Goal: Browse casually: Explore the website without a specific task or goal

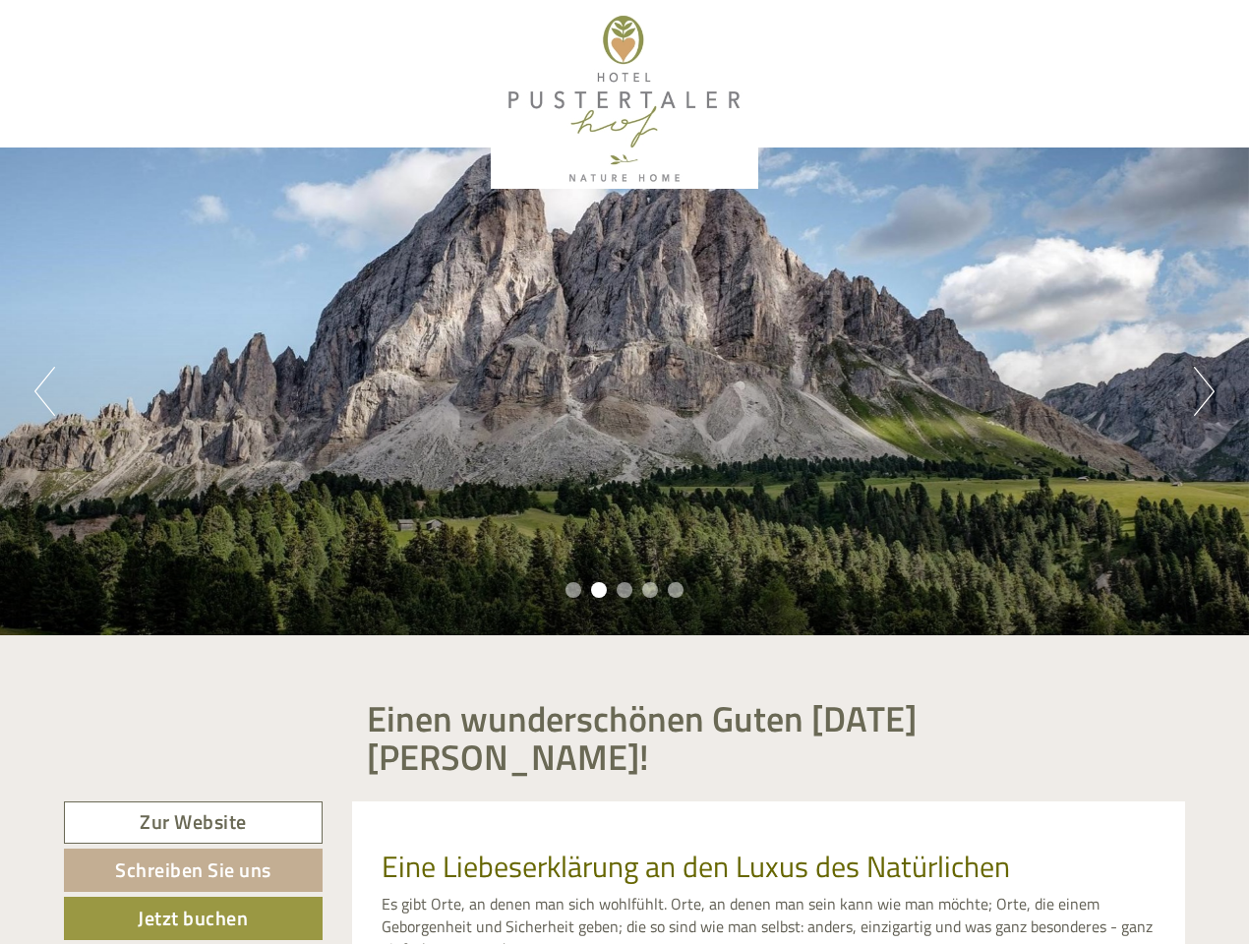
click at [624, 472] on div "Previous Next 1 2 3 4 5" at bounding box center [624, 391] width 1249 height 488
click at [44, 391] on button "Previous" at bounding box center [44, 391] width 21 height 49
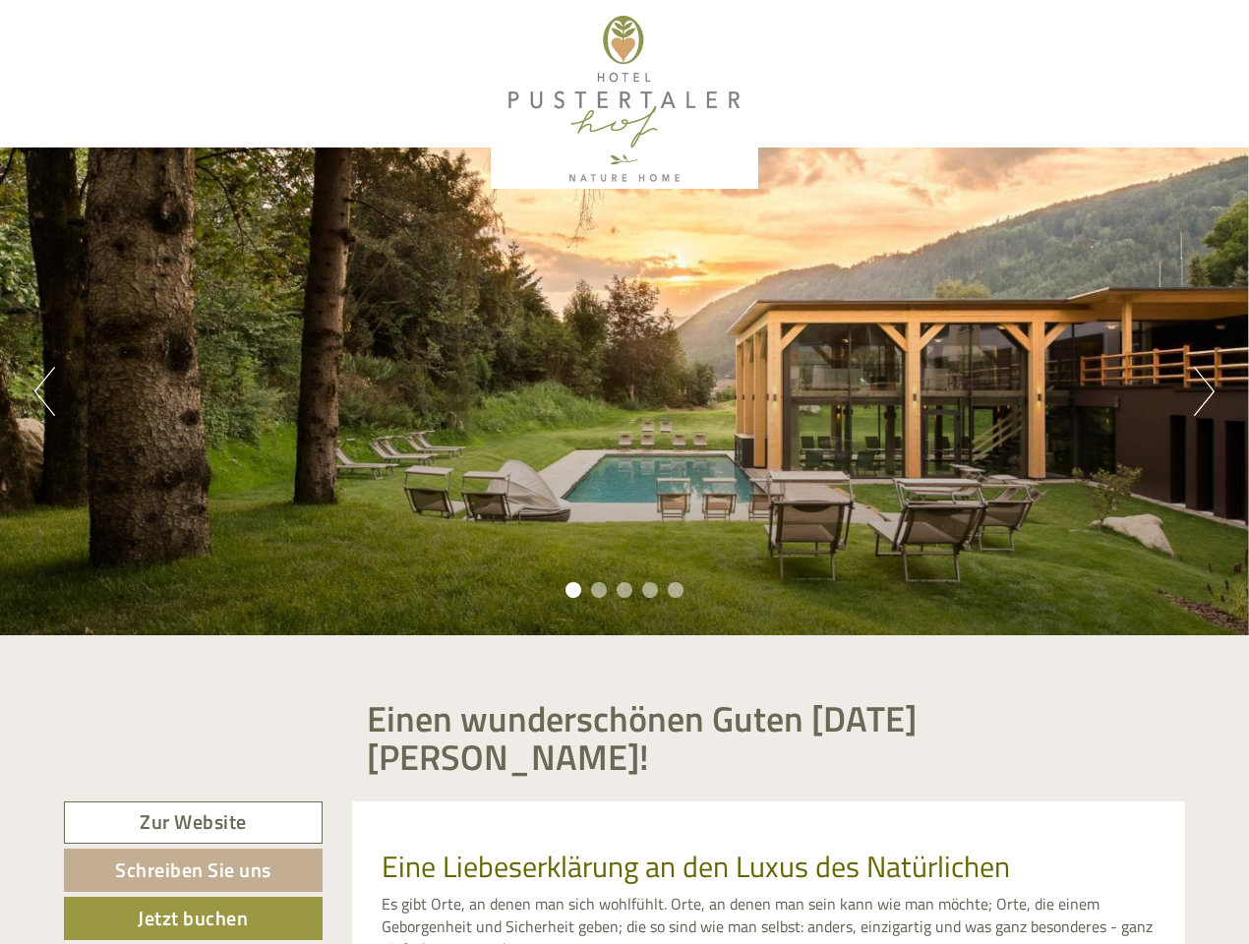
click at [624, 391] on div "Previous Next 1 2 3 4 5" at bounding box center [624, 391] width 1249 height 488
click at [1204, 391] on button "Next" at bounding box center [1204, 391] width 21 height 49
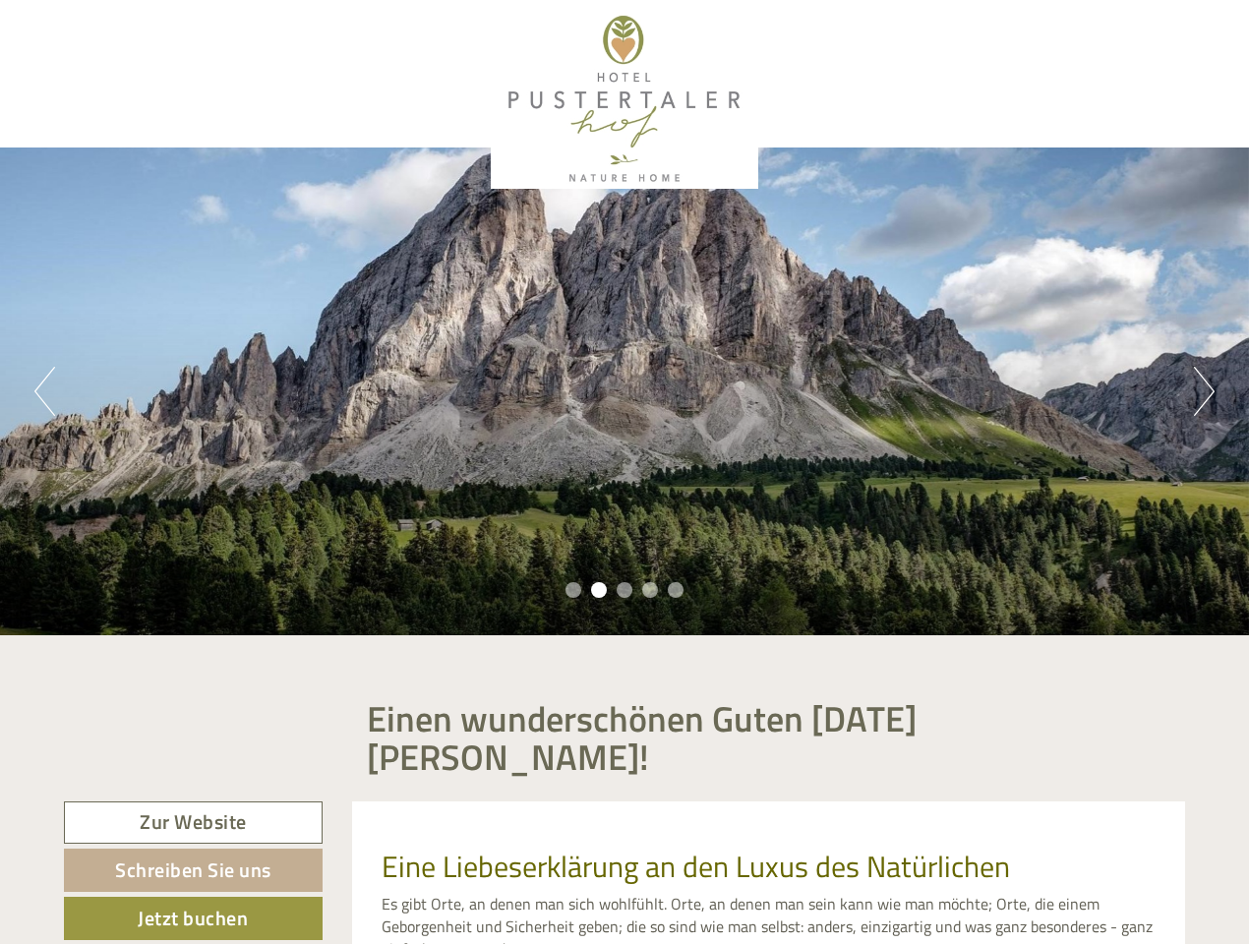
click at [573, 590] on li "1" at bounding box center [573, 590] width 16 height 16
click at [599, 590] on li "2" at bounding box center [599, 590] width 16 height 16
click at [624, 590] on li "3" at bounding box center [625, 590] width 16 height 16
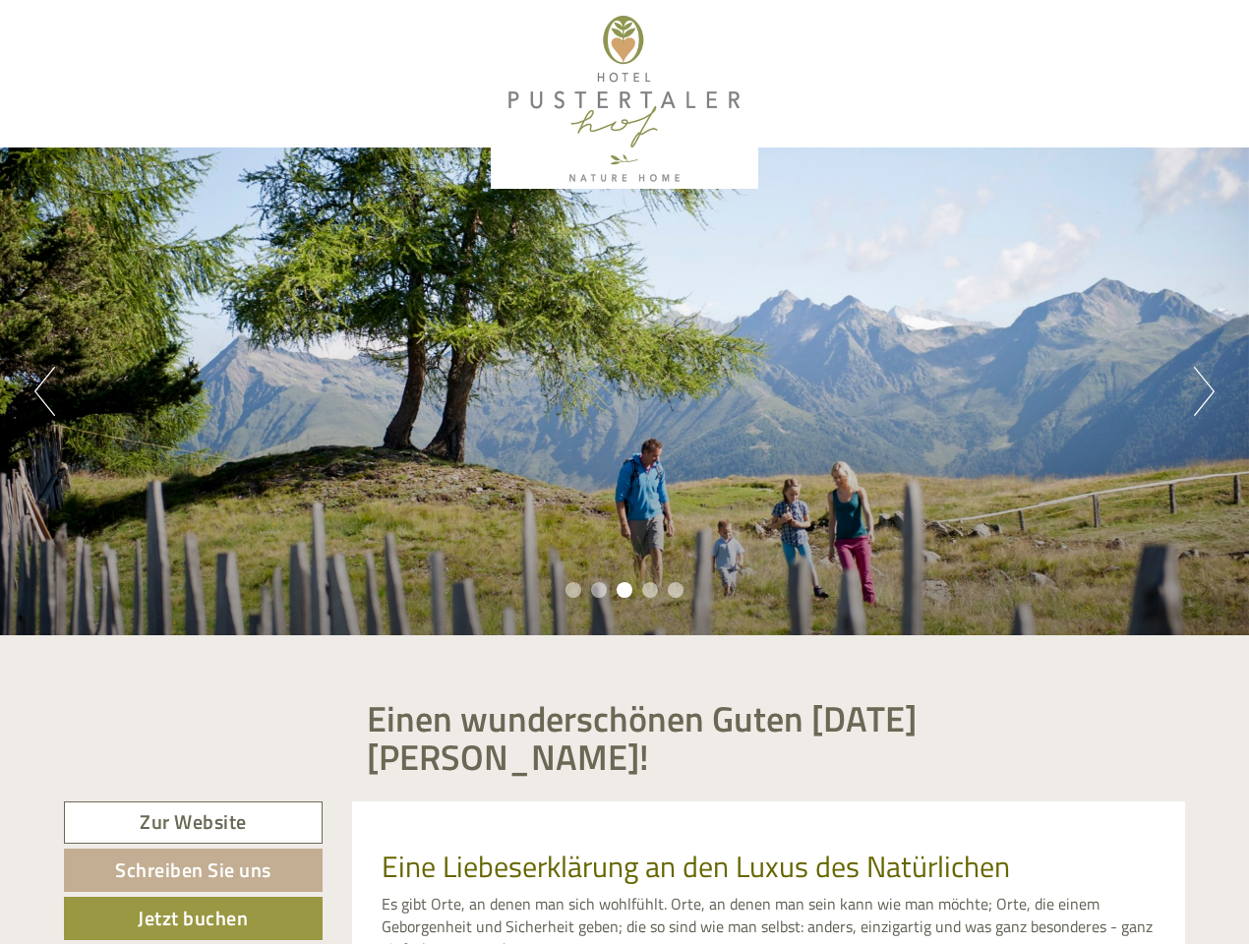
click at [650, 590] on li "4" at bounding box center [650, 590] width 16 height 16
click at [676, 590] on li "5" at bounding box center [676, 590] width 16 height 16
